Goal: Task Accomplishment & Management: Use online tool/utility

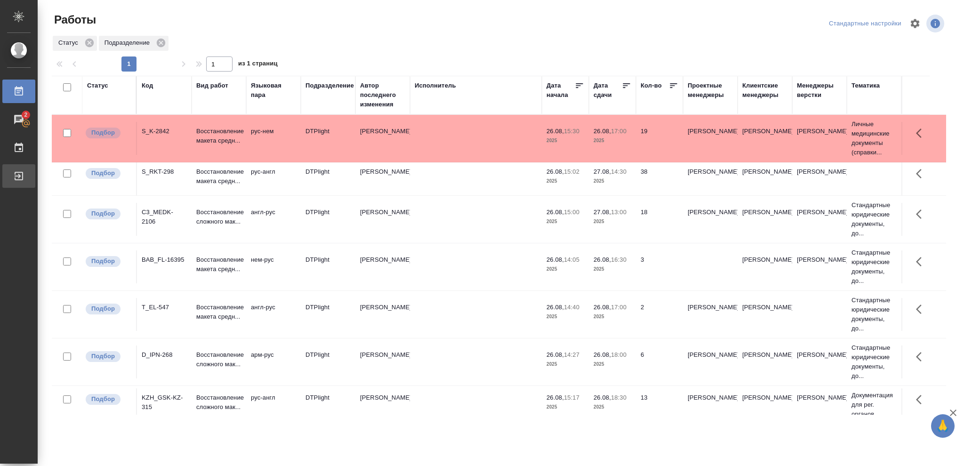
click at [19, 178] on div "Выйти" at bounding box center [7, 176] width 24 height 14
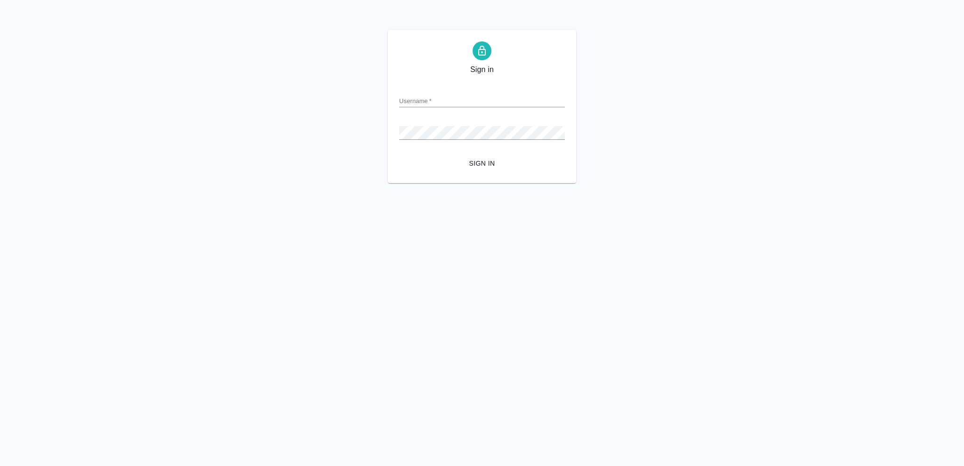
click at [406, 98] on input "Username   *" at bounding box center [482, 100] width 166 height 13
type input "o.vasileva@awatera.com"
click at [491, 162] on span "Sign in" at bounding box center [482, 164] width 151 height 12
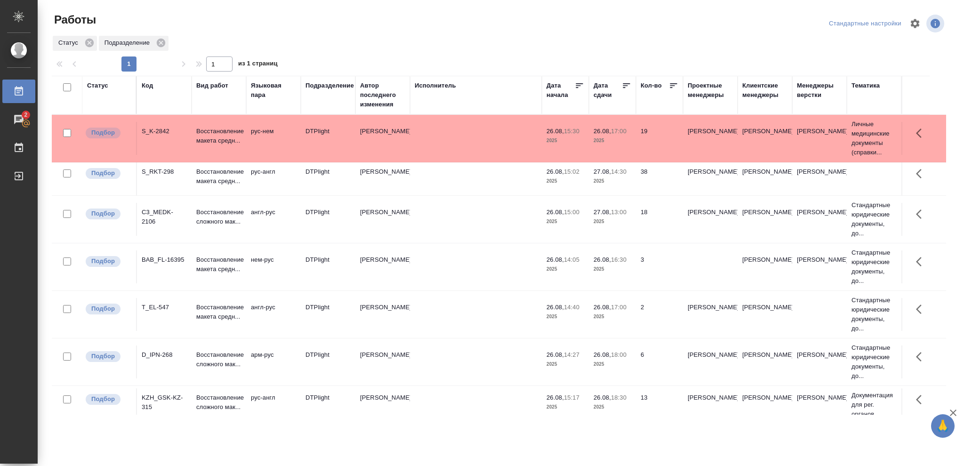
click at [627, 176] on span "27.08, 14:30" at bounding box center [613, 171] width 38 height 9
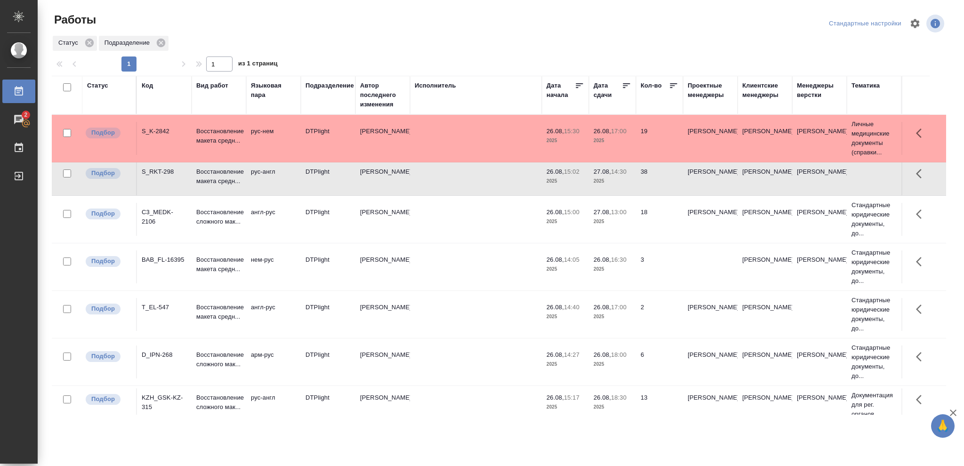
click at [627, 176] on span "27.08, 14:30" at bounding box center [613, 171] width 38 height 9
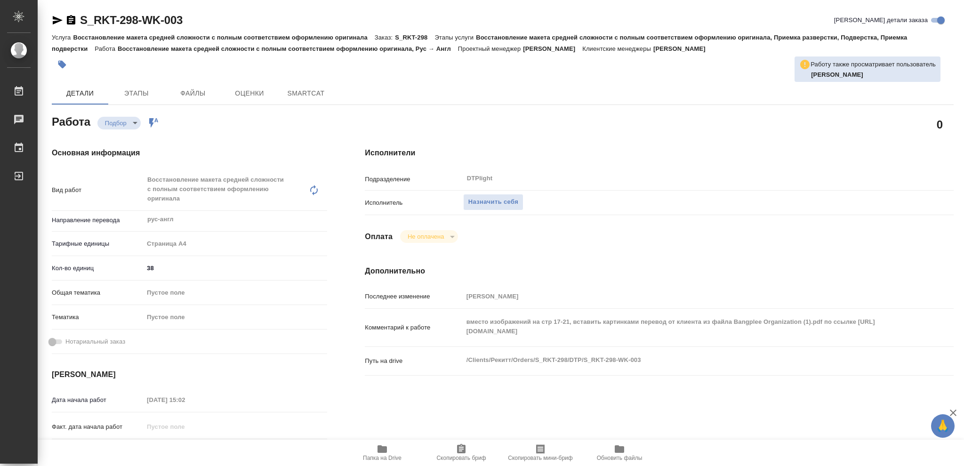
type textarea "x"
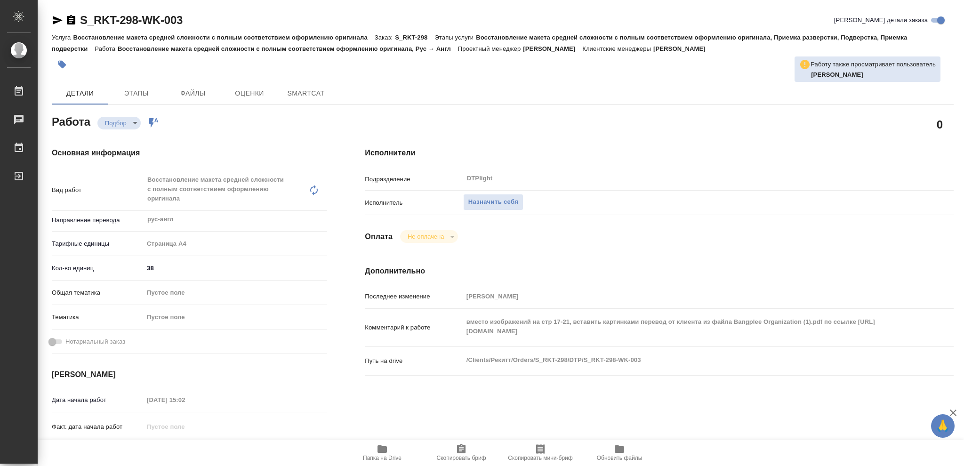
type textarea "x"
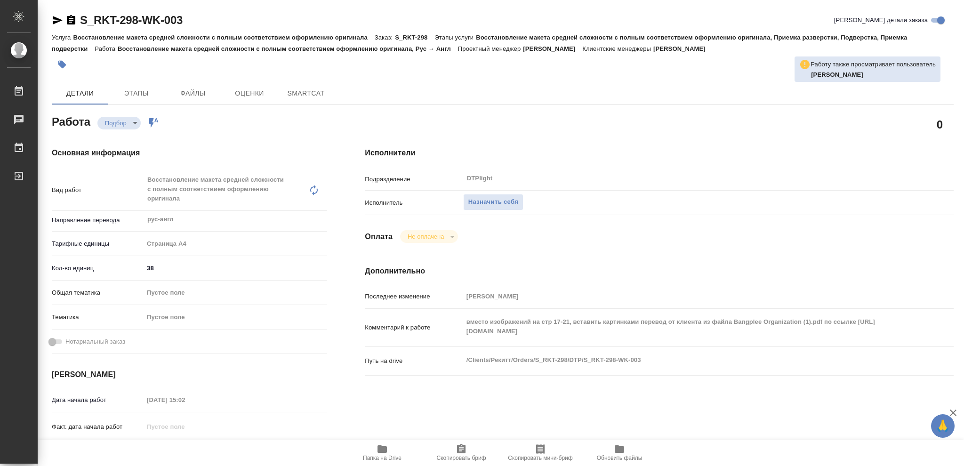
type textarea "x"
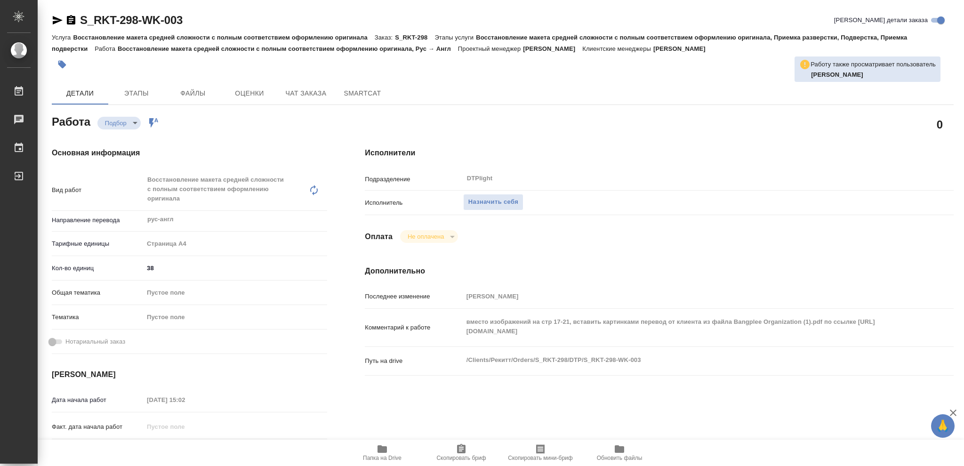
type textarea "x"
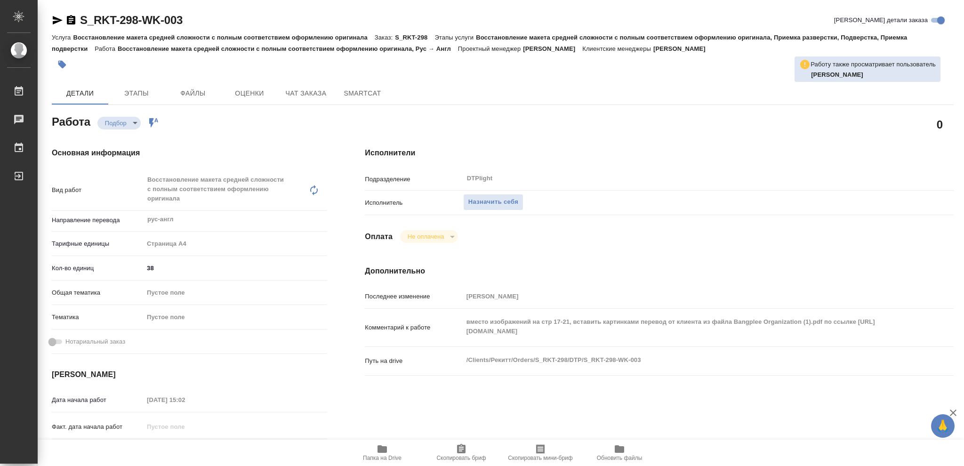
type textarea "x"
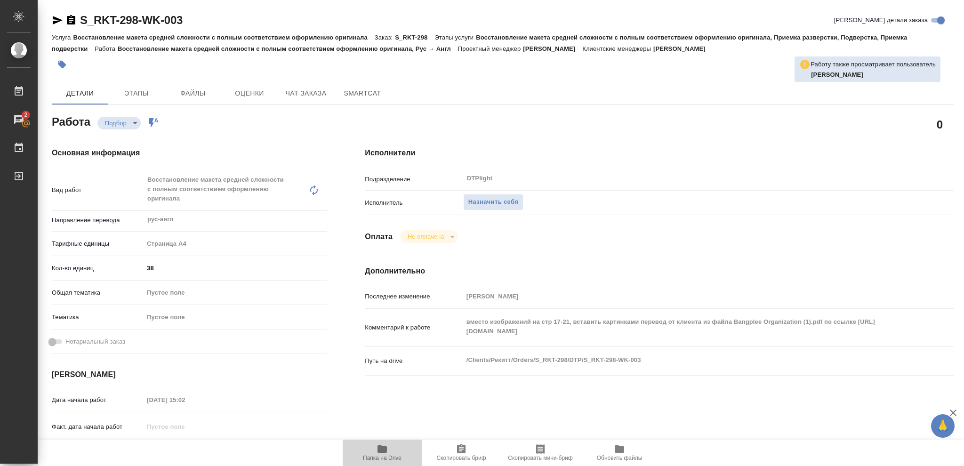
click at [386, 447] on icon "button" at bounding box center [382, 449] width 9 height 8
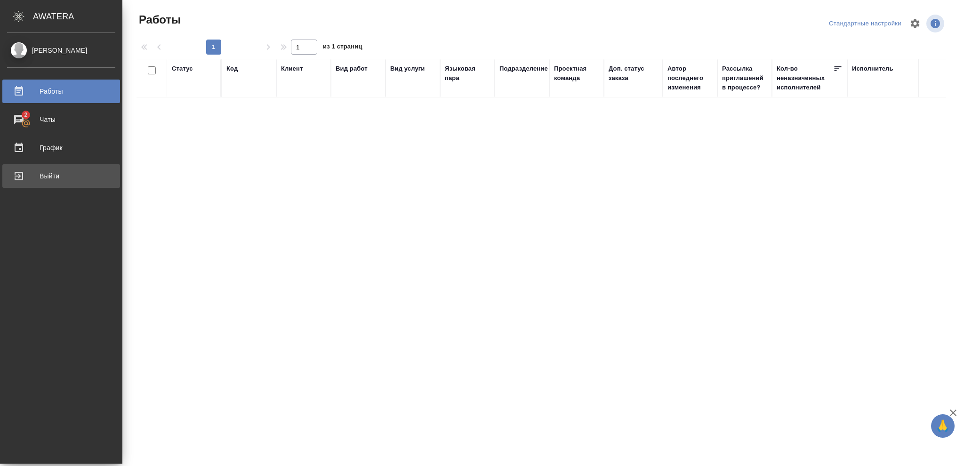
click at [55, 173] on div "Выйти" at bounding box center [61, 176] width 108 height 14
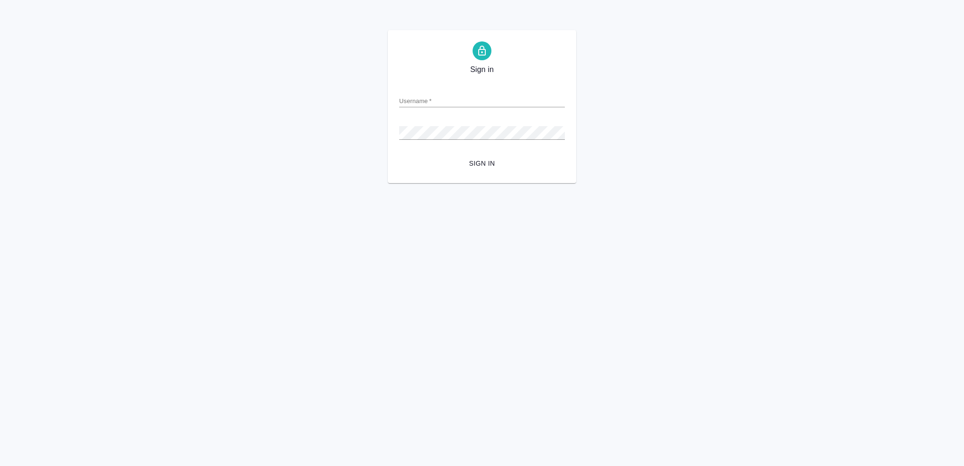
click at [413, 97] on input "Username   *" at bounding box center [482, 100] width 166 height 13
type input "[EMAIL_ADDRESS][DOMAIN_NAME]"
click at [492, 162] on span "Sign in" at bounding box center [482, 164] width 151 height 12
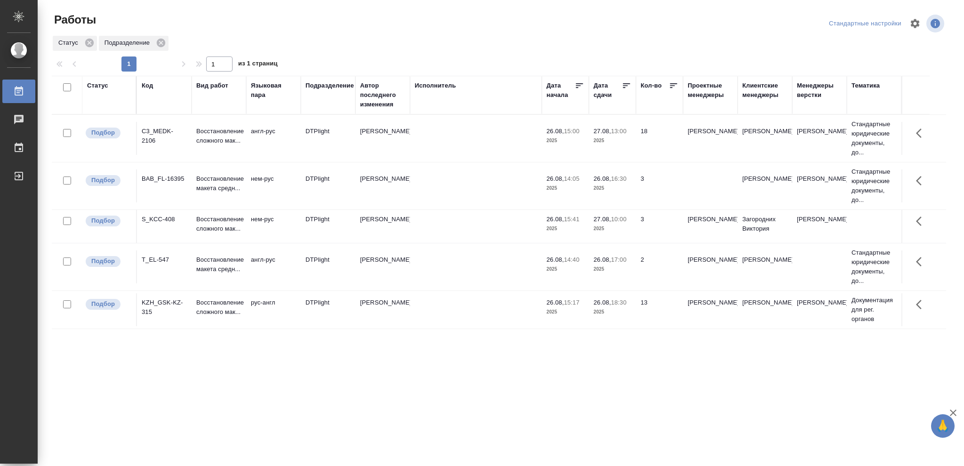
click at [619, 138] on p "2025" at bounding box center [613, 140] width 38 height 9
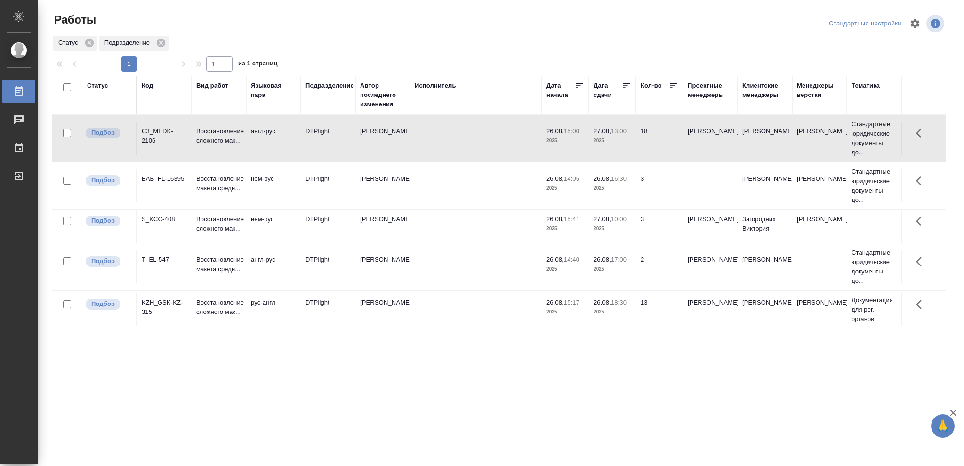
click at [619, 138] on p "2025" at bounding box center [613, 140] width 38 height 9
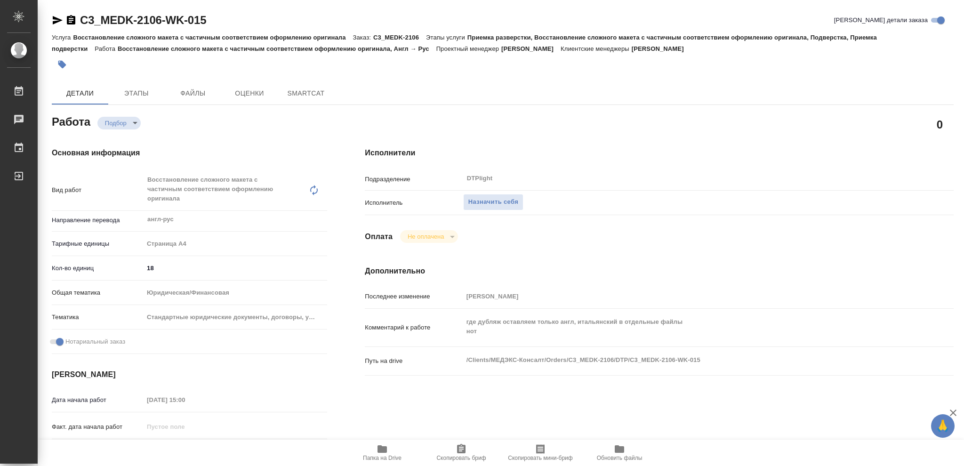
type textarea "x"
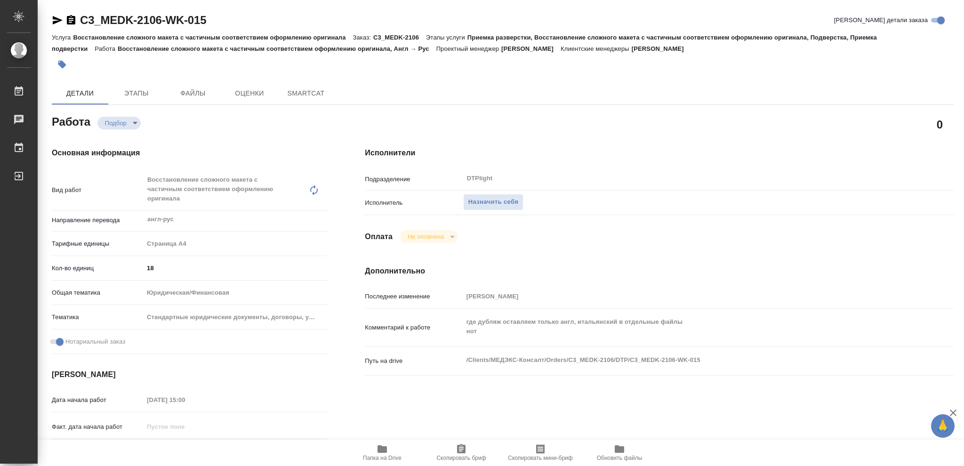
type textarea "x"
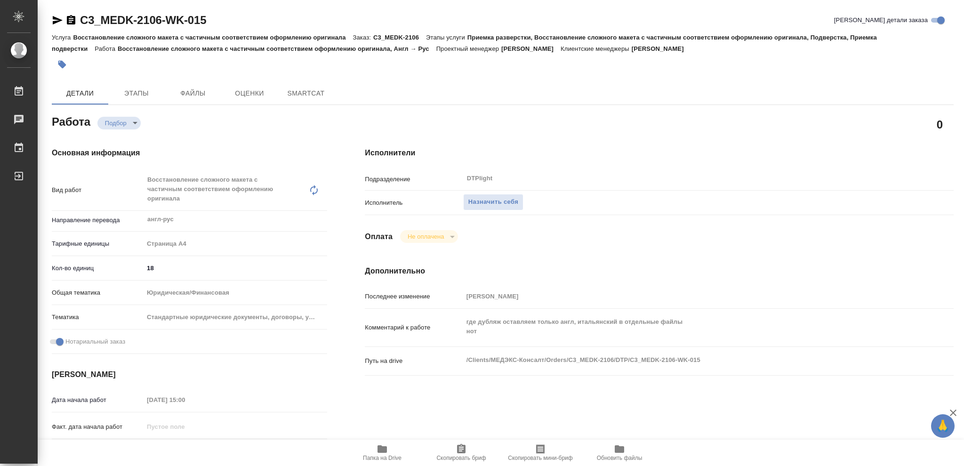
type textarea "x"
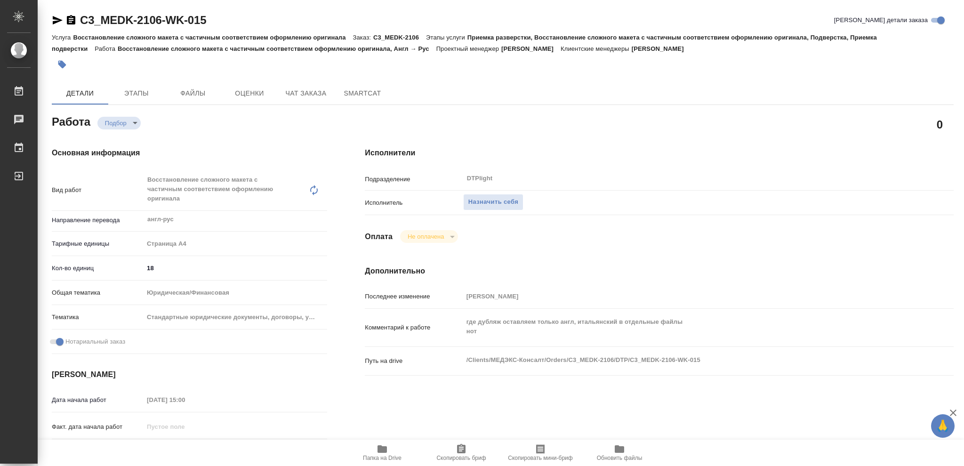
type textarea "x"
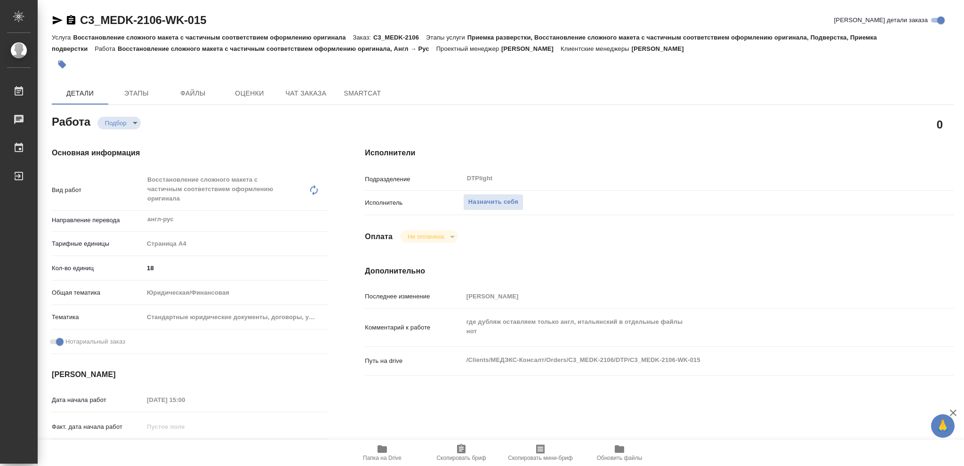
type textarea "x"
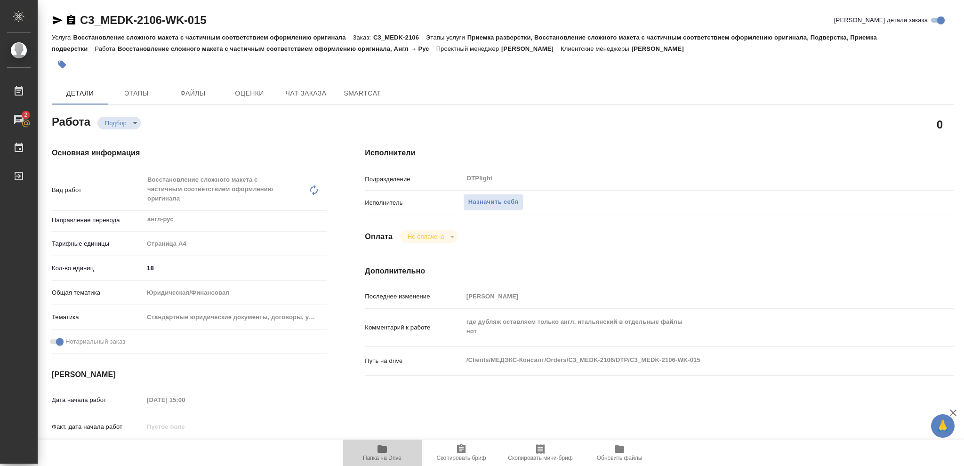
click at [378, 450] on icon "button" at bounding box center [382, 449] width 9 height 8
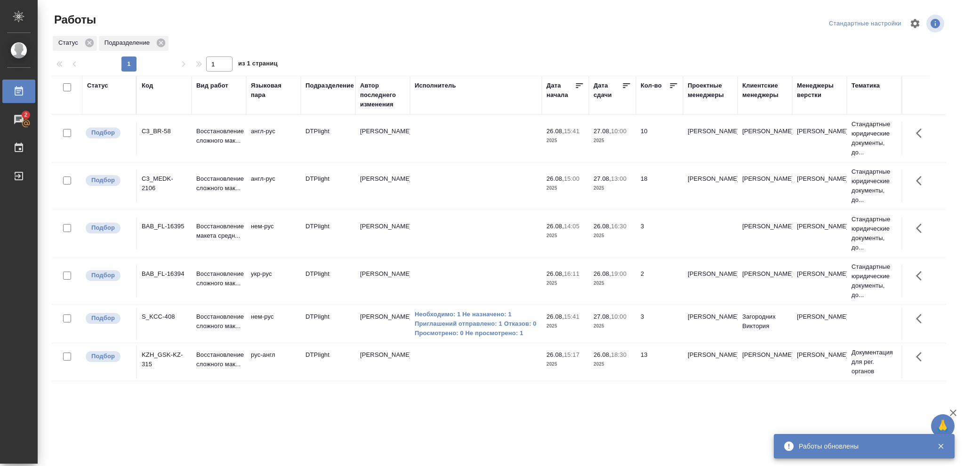
click at [97, 88] on div "Статус" at bounding box center [97, 85] width 21 height 9
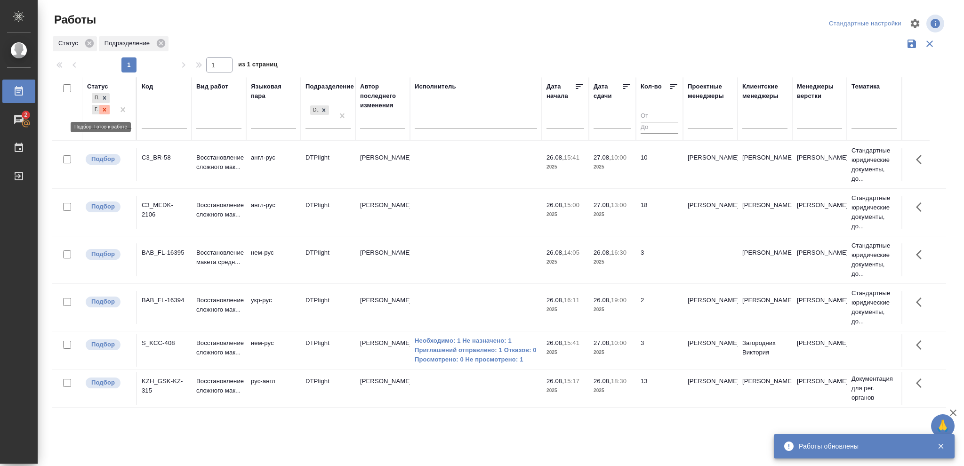
click at [104, 108] on icon at bounding box center [104, 109] width 7 height 7
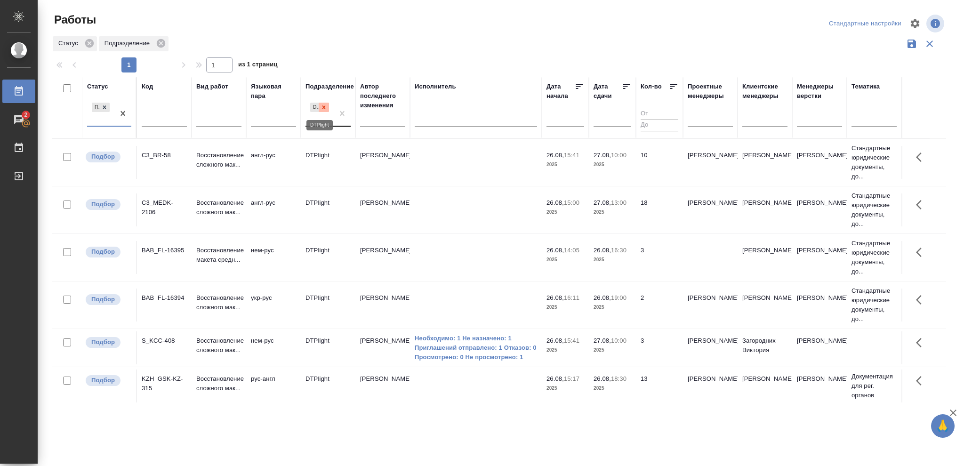
click at [324, 108] on icon at bounding box center [324, 106] width 3 height 3
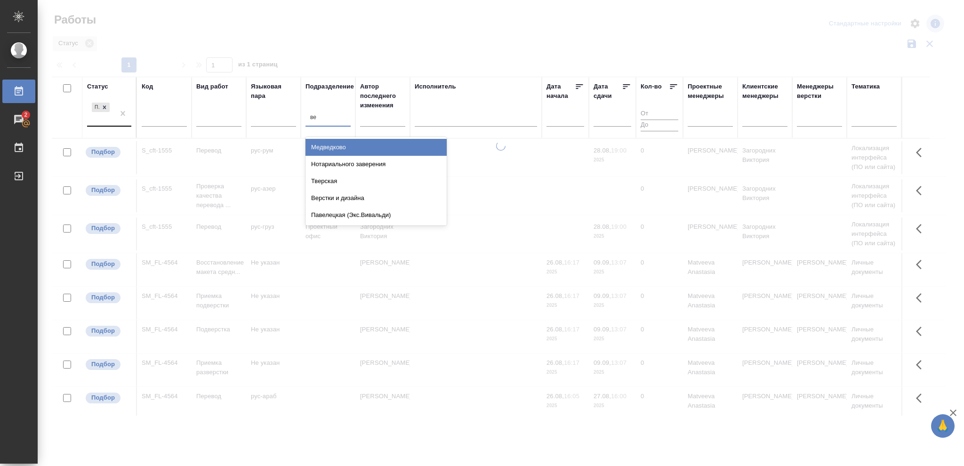
type input "вер"
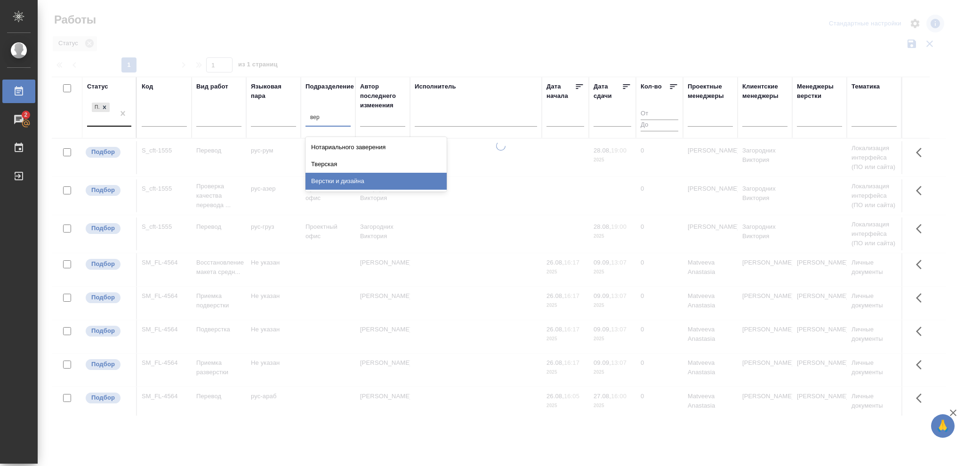
click at [345, 180] on div "Верстки и дизайна" at bounding box center [376, 181] width 141 height 17
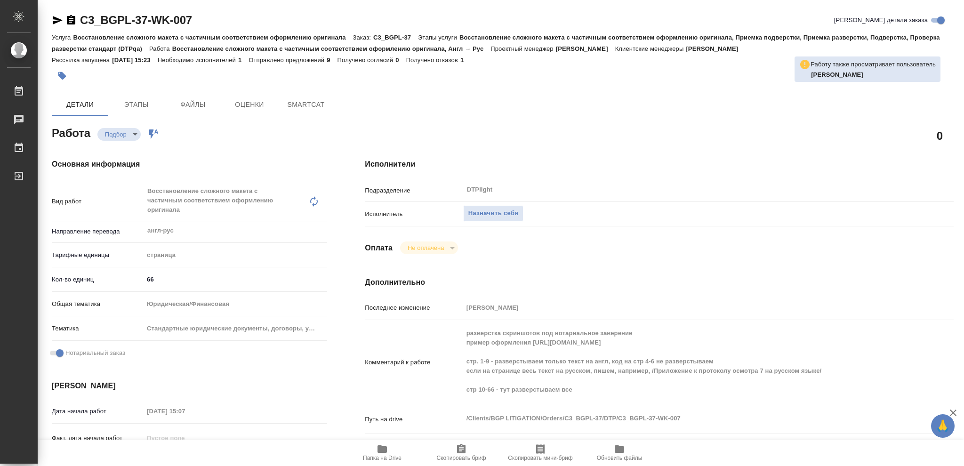
type textarea "x"
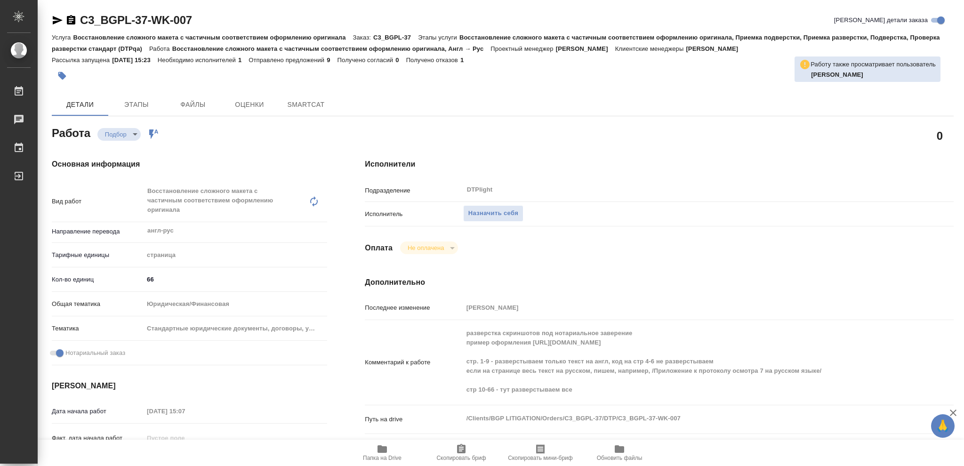
type textarea "x"
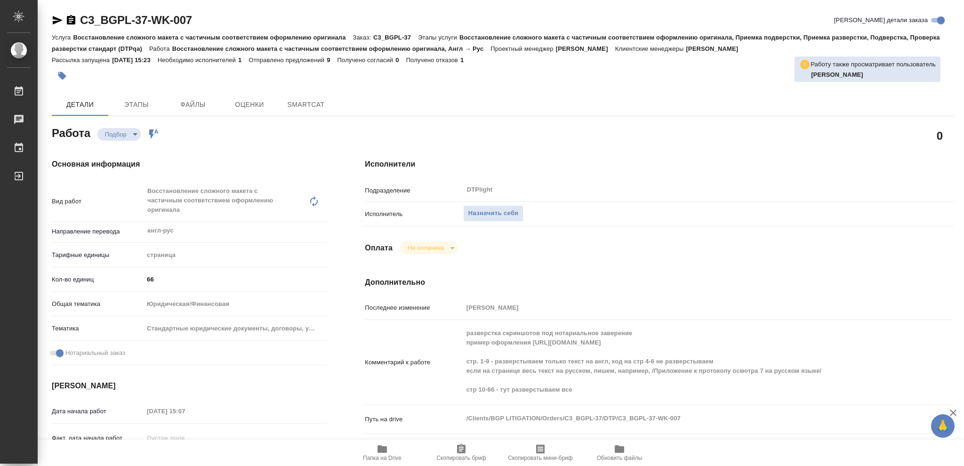
type textarea "x"
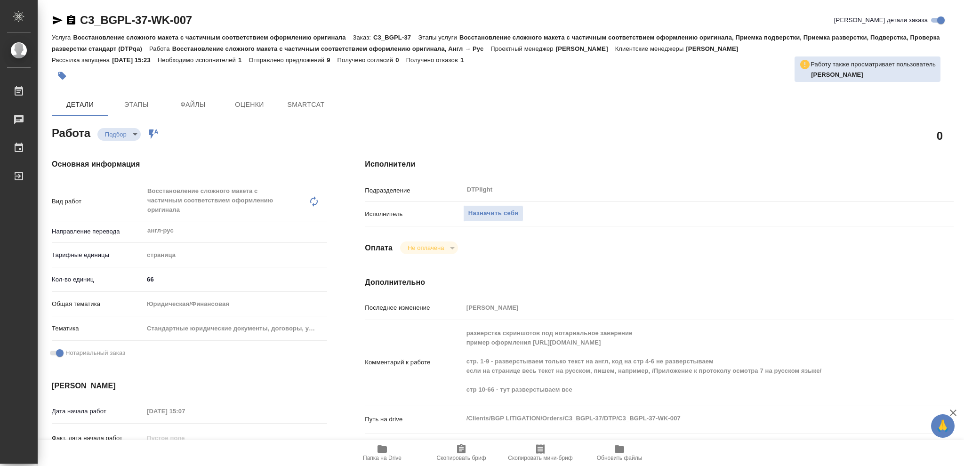
type textarea "x"
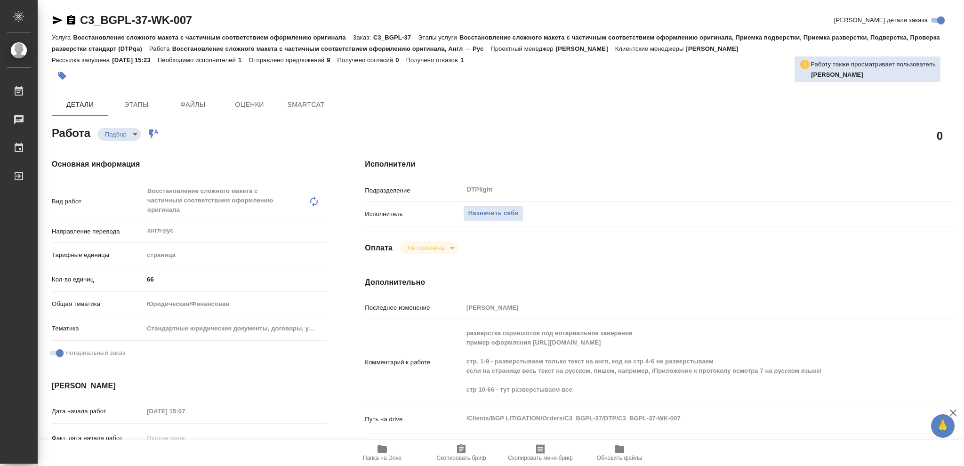
type textarea "x"
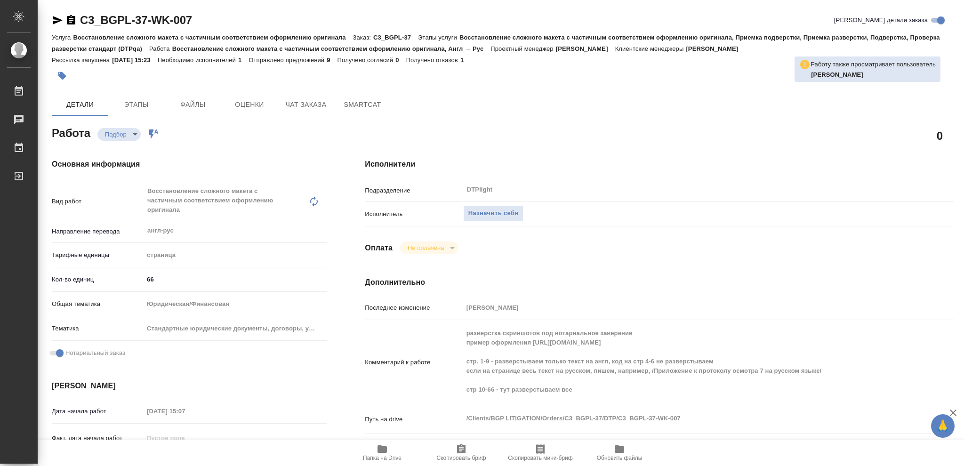
type textarea "x"
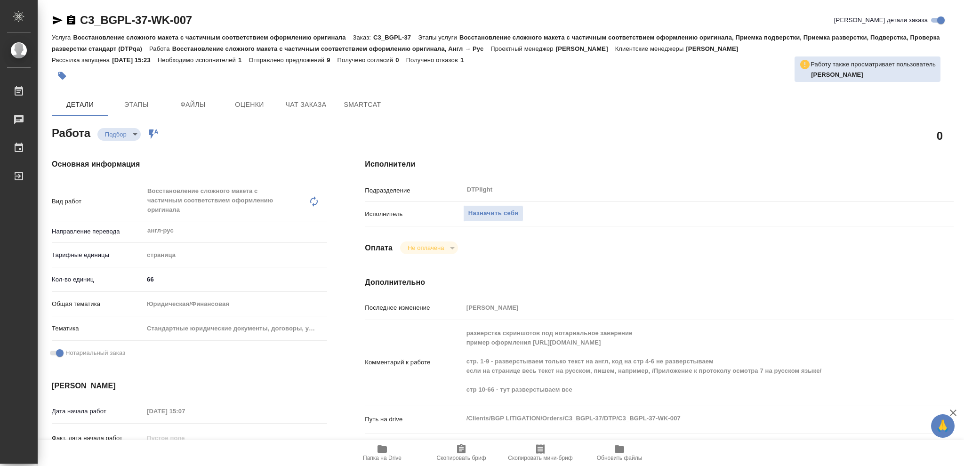
type textarea "x"
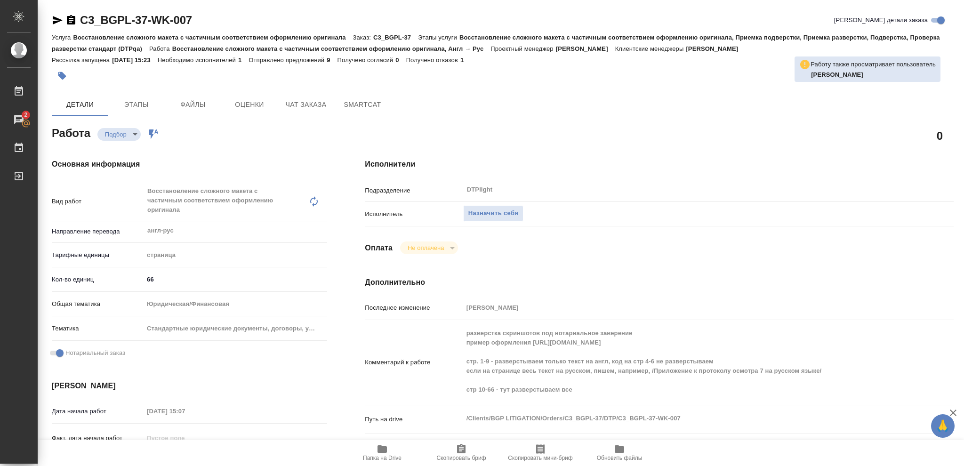
click at [383, 451] on icon "button" at bounding box center [382, 449] width 9 height 8
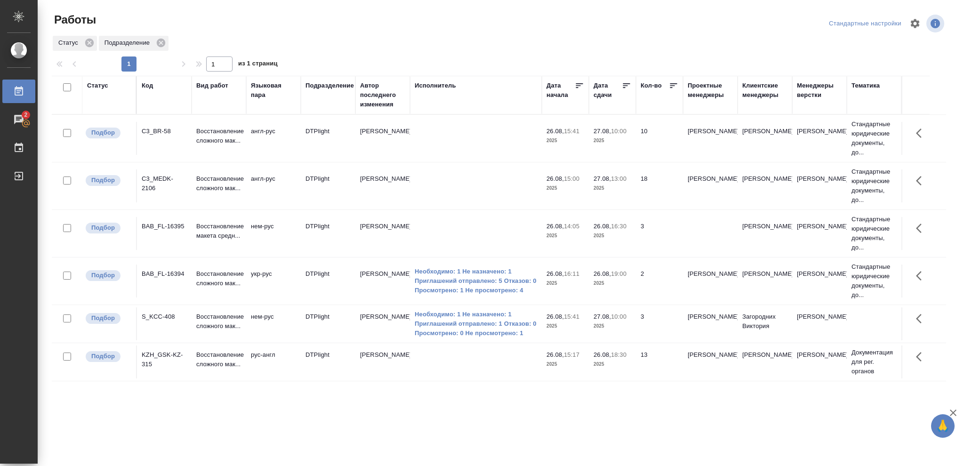
click at [615, 364] on p "2025" at bounding box center [613, 364] width 38 height 9
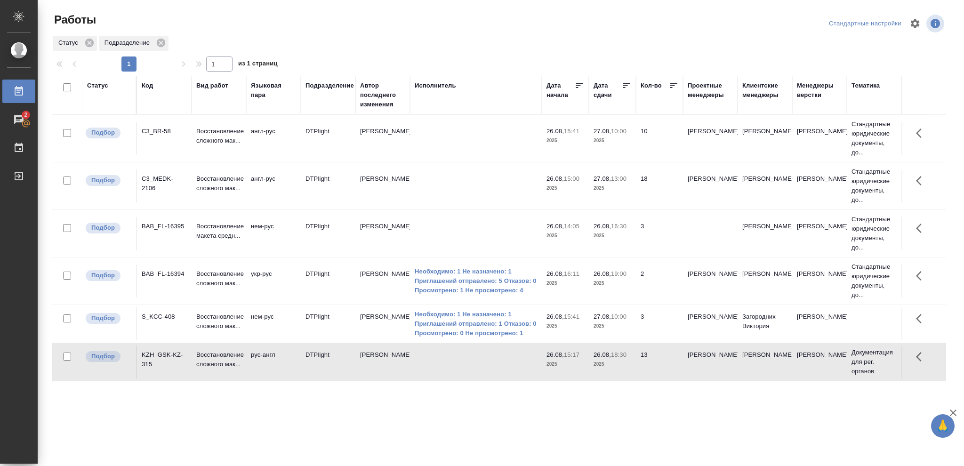
click at [615, 364] on p "2025" at bounding box center [613, 364] width 38 height 9
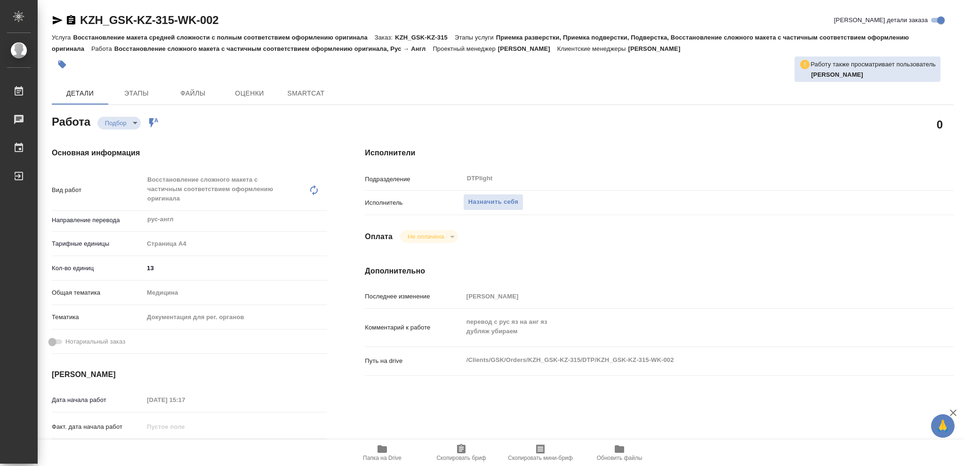
type textarea "x"
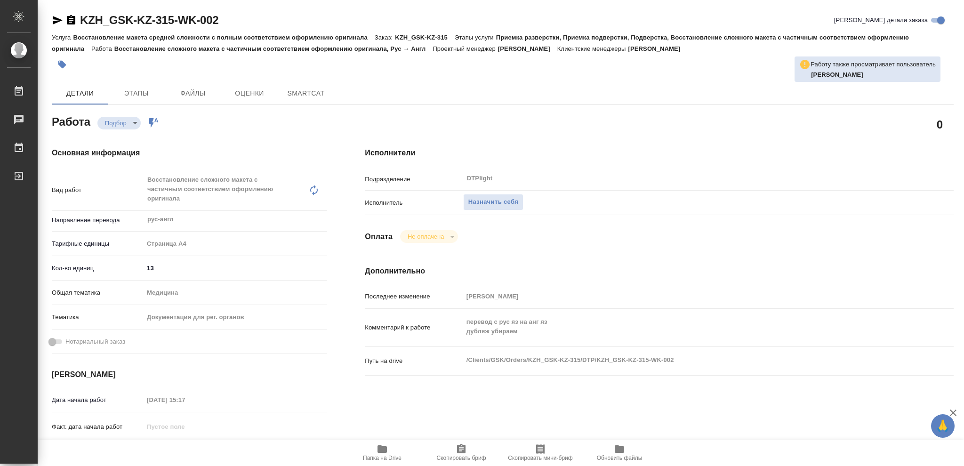
type textarea "x"
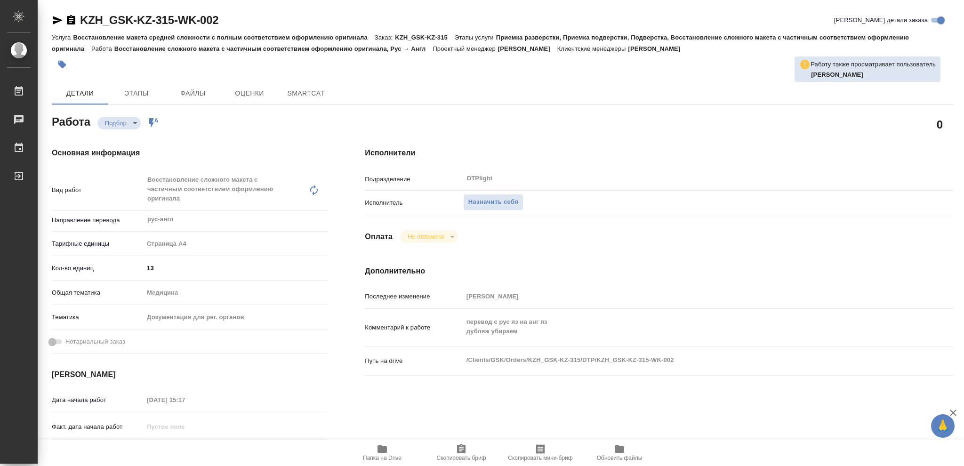
type textarea "x"
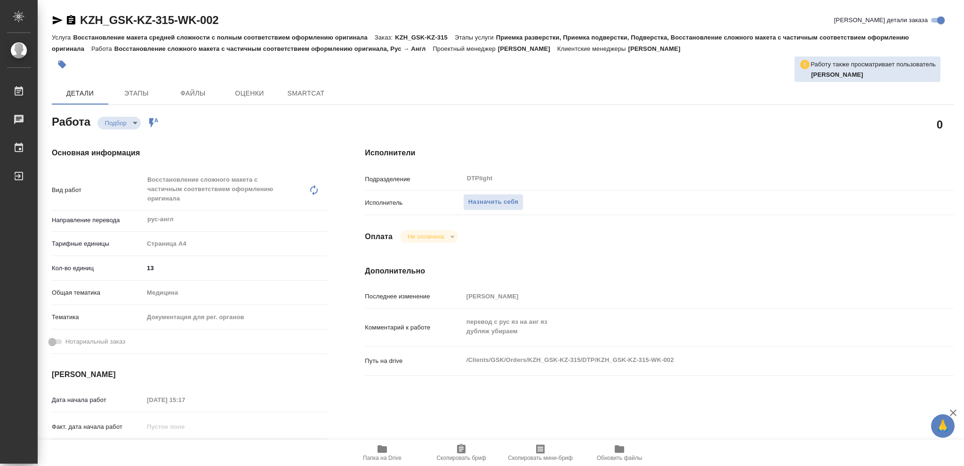
type textarea "x"
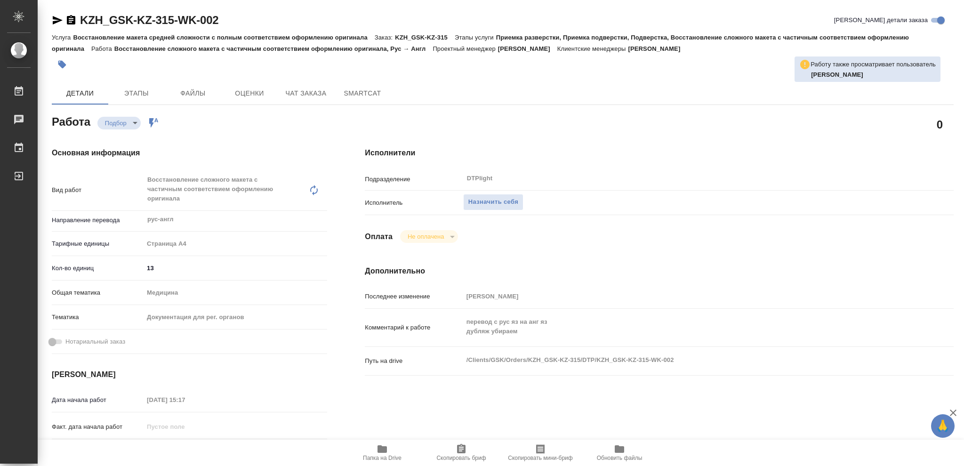
type textarea "x"
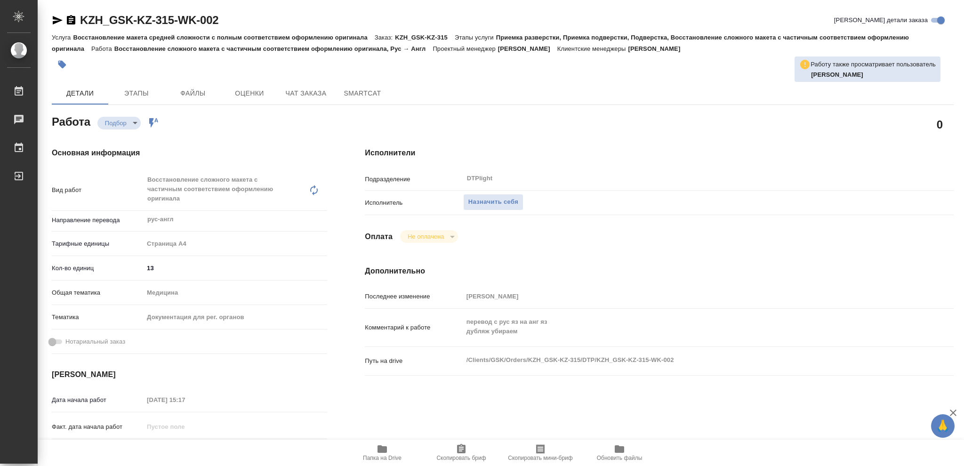
type textarea "x"
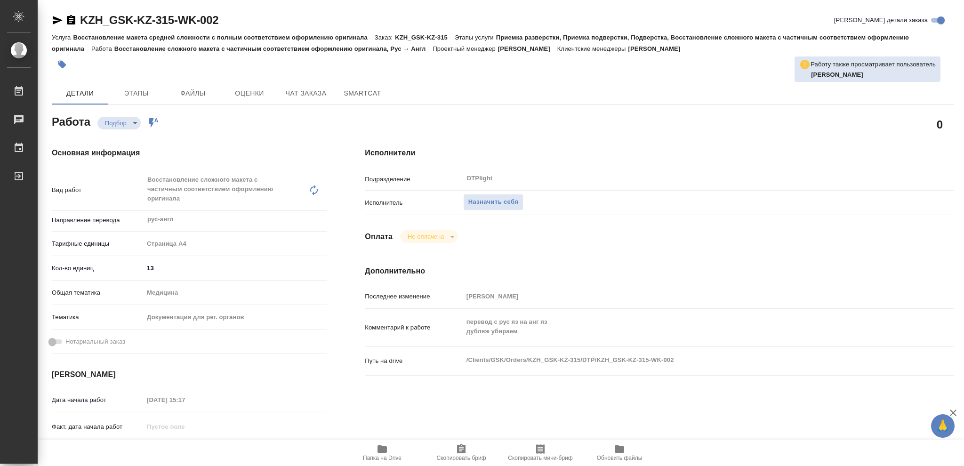
click at [382, 452] on icon "button" at bounding box center [382, 449] width 9 height 8
